Goal: Use online tool/utility: Utilize a website feature to perform a specific function

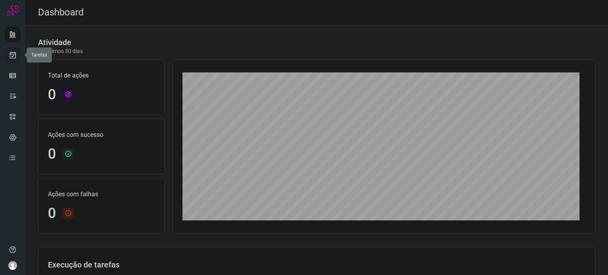
click at [9, 57] on icon at bounding box center [13, 55] width 8 height 8
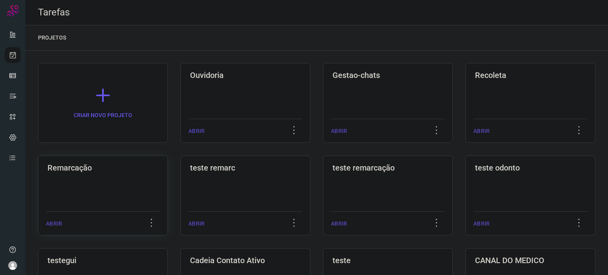
click at [146, 171] on h3 "Remarcação" at bounding box center [103, 168] width 111 height 10
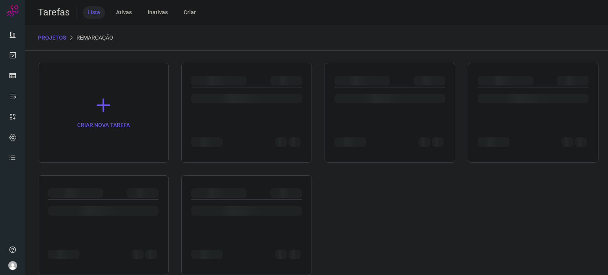
click at [146, 171] on div "CRIAR NOVA TAREFA" at bounding box center [316, 169] width 557 height 212
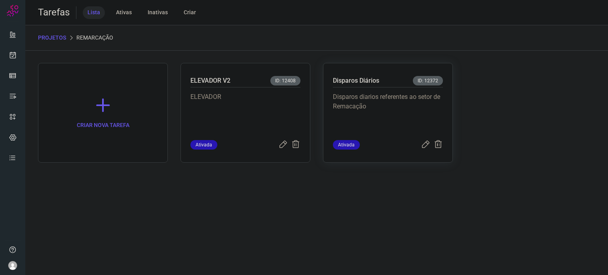
click at [402, 117] on p "Disparos diarios referentes ao setor de Remacação" at bounding box center [388, 112] width 110 height 40
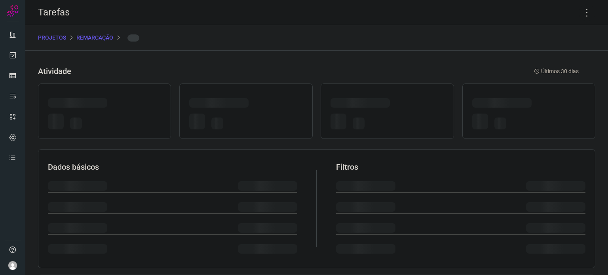
click at [402, 117] on div at bounding box center [387, 123] width 113 height 19
click at [580, 17] on icon at bounding box center [587, 12] width 17 height 17
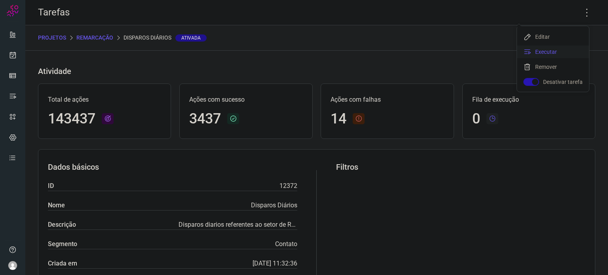
click at [572, 52] on li "Executar" at bounding box center [553, 52] width 72 height 13
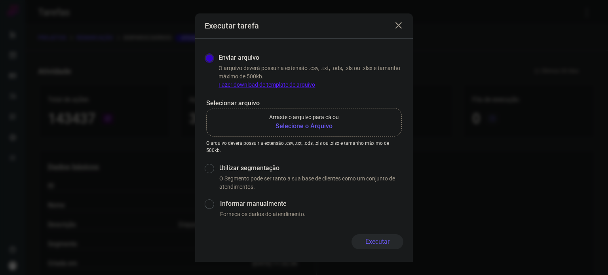
click at [329, 127] on b "Selecione o Arquivo" at bounding box center [304, 127] width 70 height 10
click at [0, 0] on input "Arraste o arquivo para cá ou Selecione o Arquivo" at bounding box center [0, 0] width 0 height 0
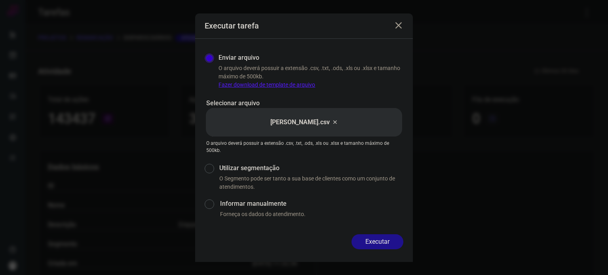
click at [383, 240] on button "Executar" at bounding box center [378, 241] width 52 height 15
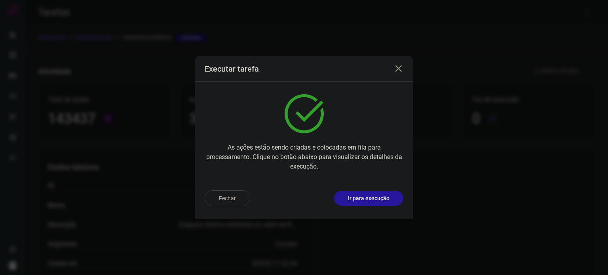
click at [344, 204] on button "Ir para execução" at bounding box center [368, 198] width 69 height 15
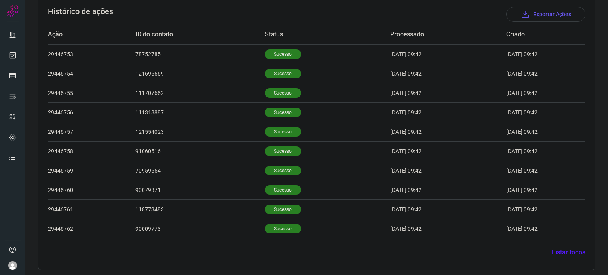
scroll to position [245, 0]
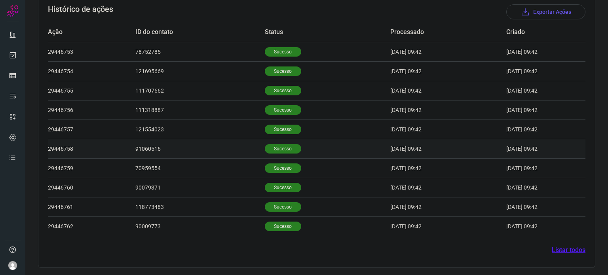
click at [272, 139] on td "Sucesso" at bounding box center [328, 148] width 126 height 19
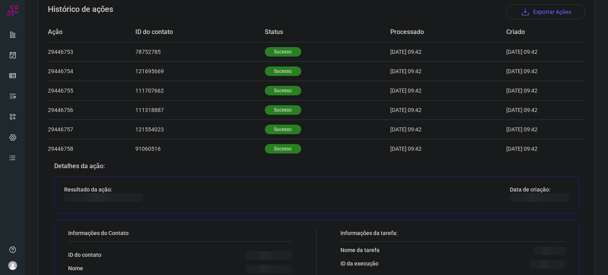
scroll to position [324, 0]
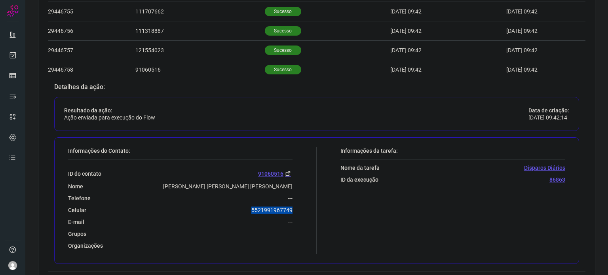
drag, startPoint x: 243, startPoint y: 211, endPoint x: 298, endPoint y: 207, distance: 55.2
click at [298, 207] on div "Informações do Contato: ID do contato 91060516 Nome [PERSON_NAME] [PERSON_NAME]…" at bounding box center [190, 200] width 253 height 107
copy p "5521991967749"
